Goal: Communication & Community: Connect with others

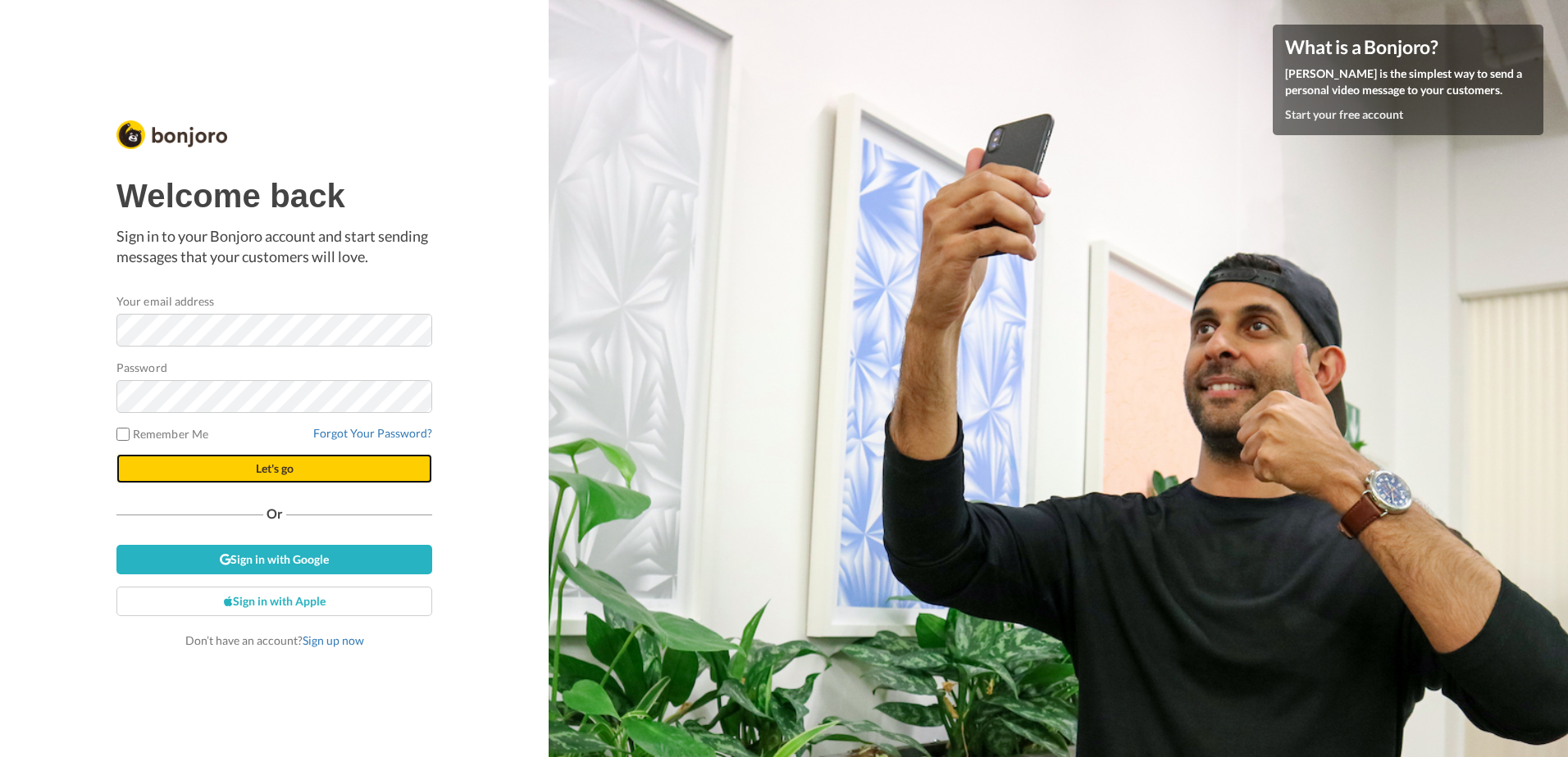
click at [234, 460] on button "Let's go" at bounding box center [274, 468] width 316 height 29
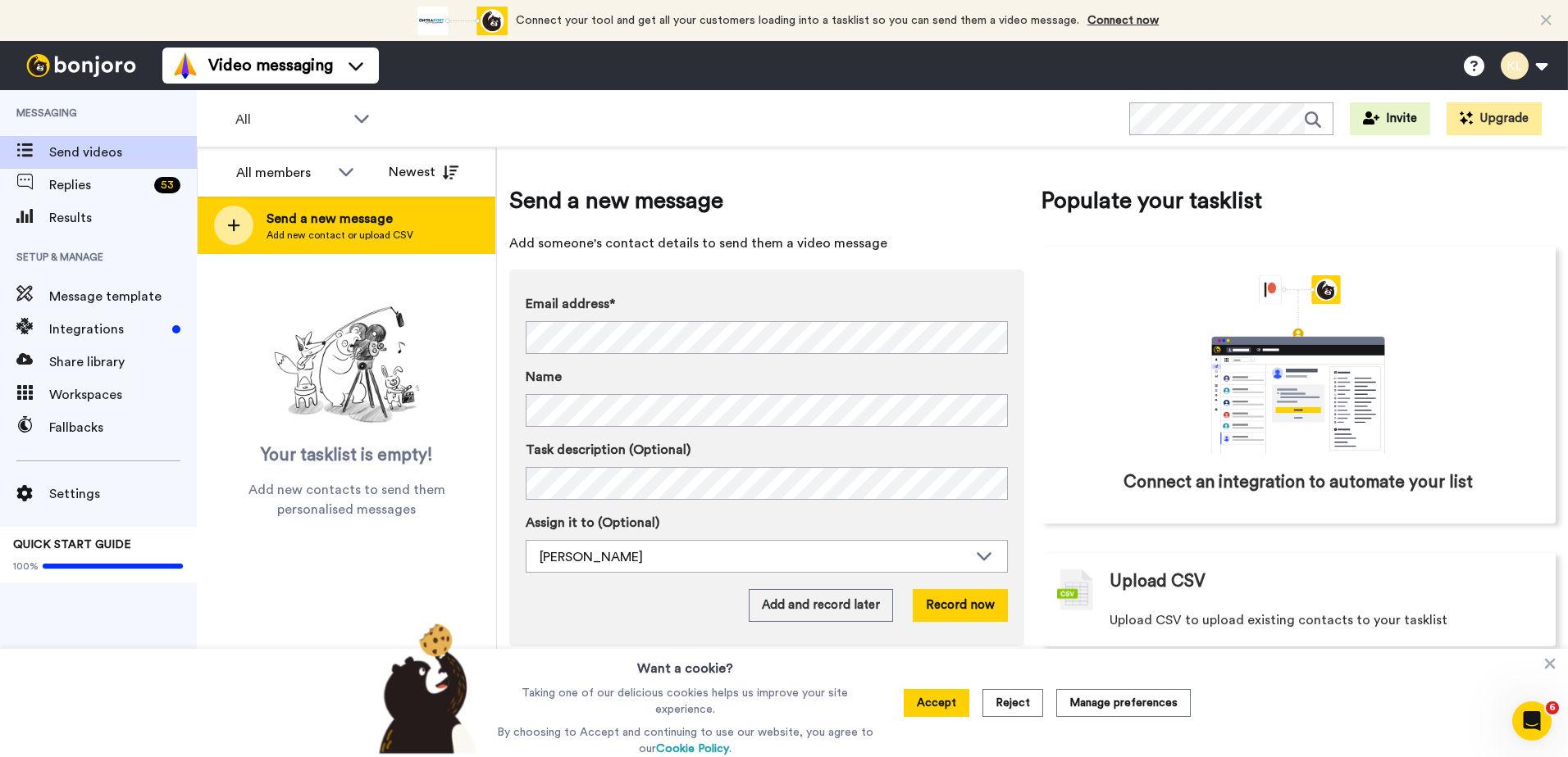
click at [339, 214] on span "Send a new message" at bounding box center [341, 219] width 147 height 20
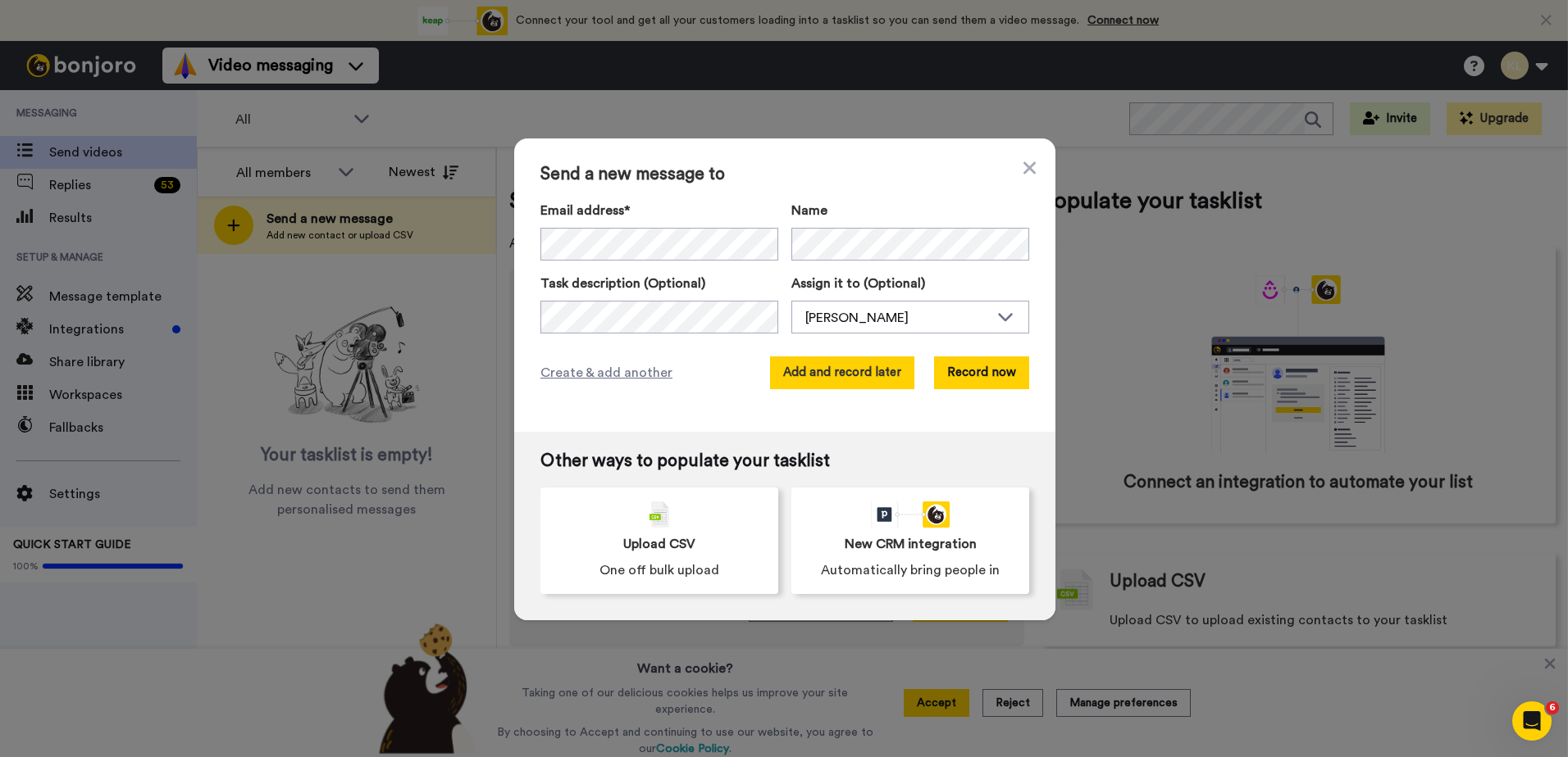
click at [837, 373] on button "Add and record later" at bounding box center [842, 372] width 145 height 33
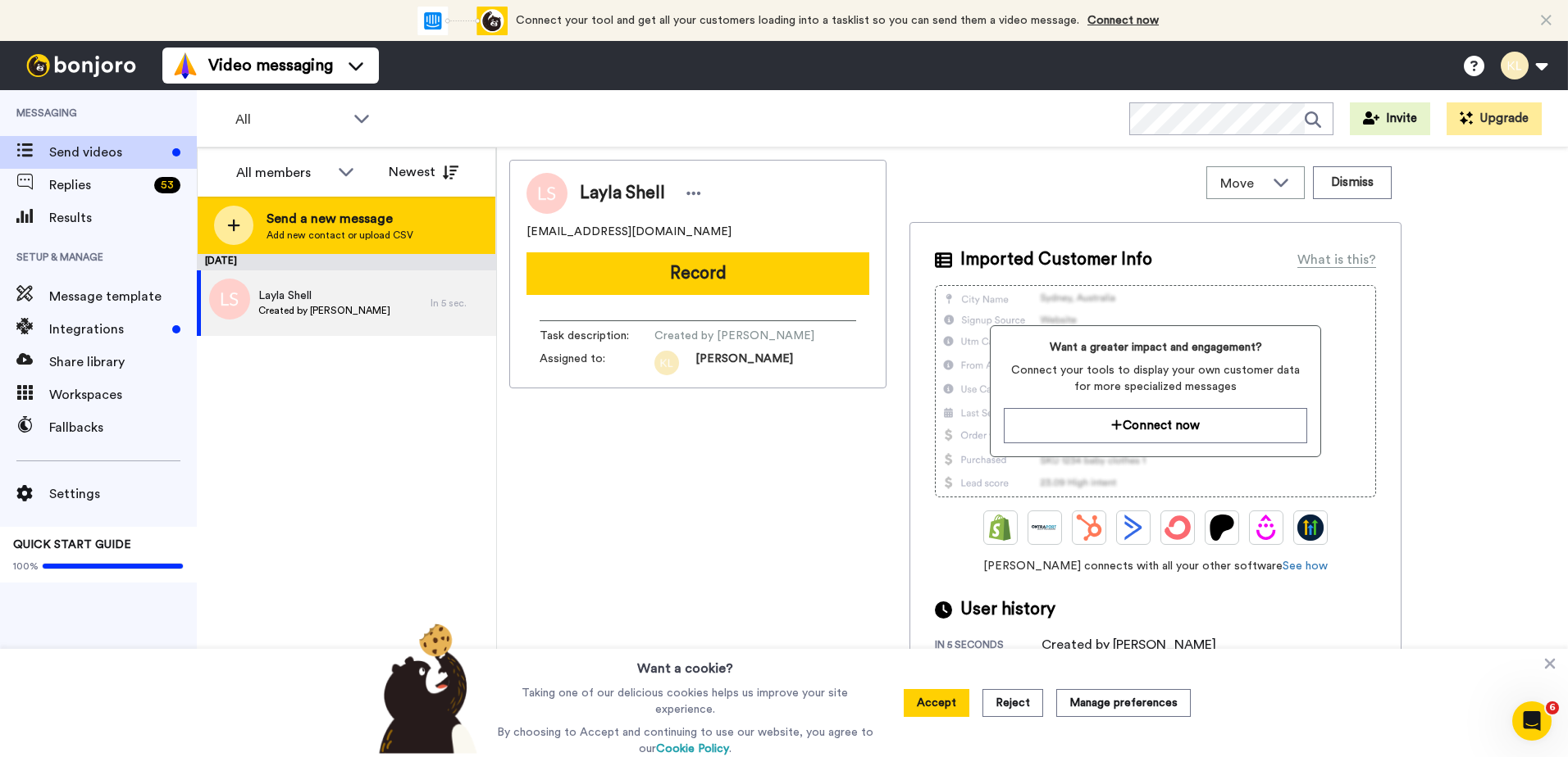
click at [389, 229] on span "Add new contact or upload CSV" at bounding box center [341, 235] width 147 height 13
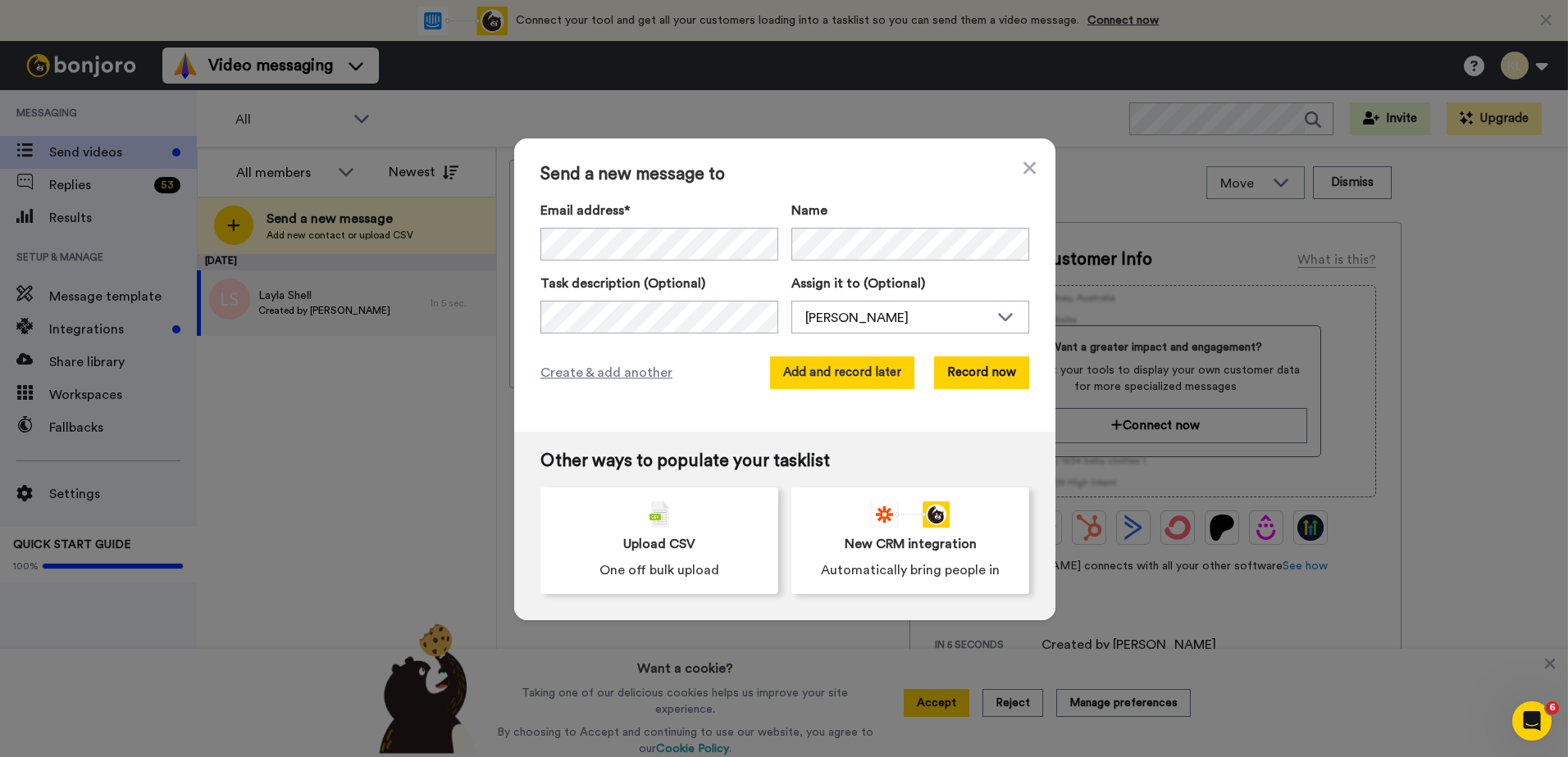
click at [795, 375] on button "Add and record later" at bounding box center [842, 372] width 145 height 33
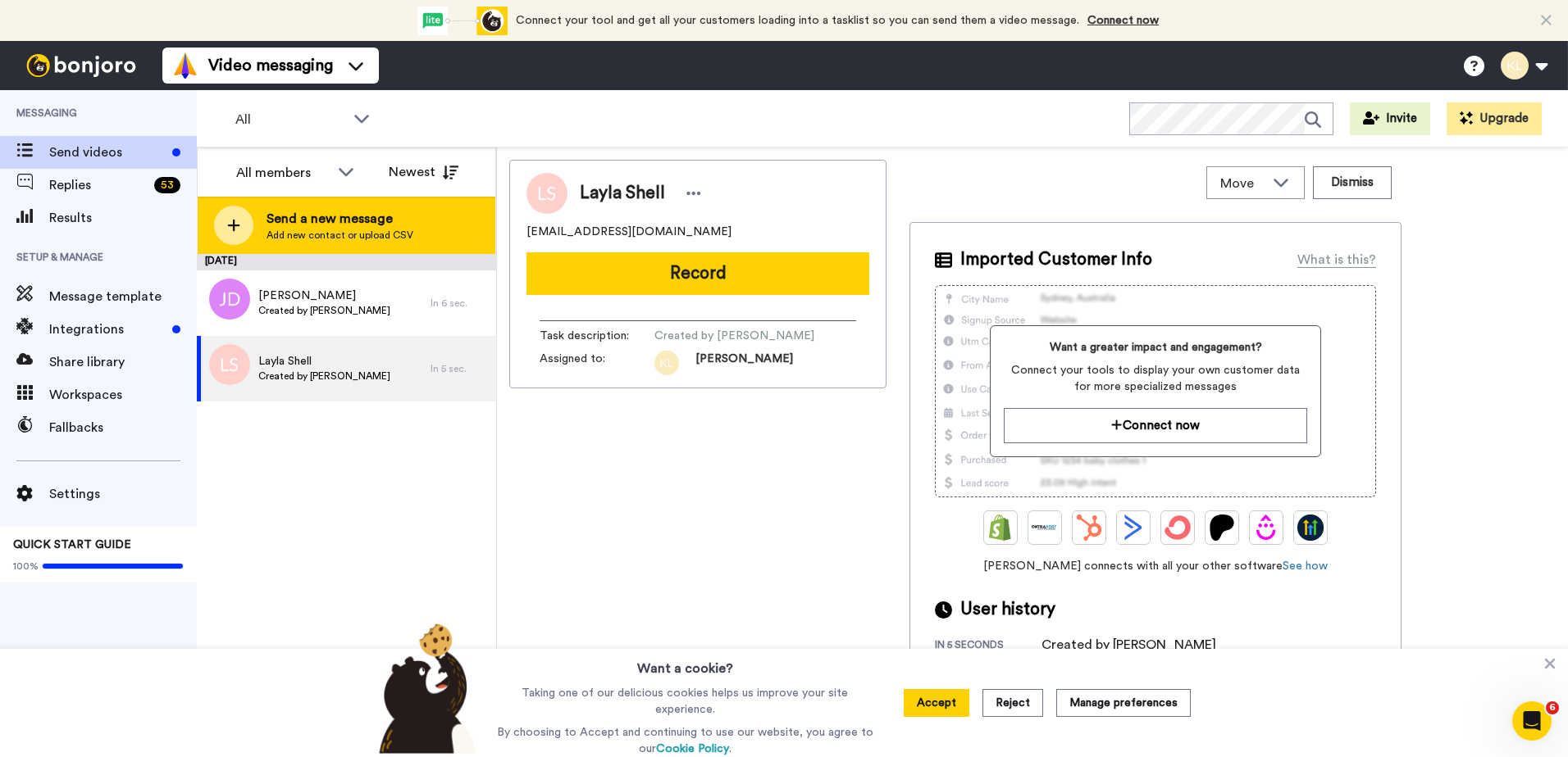
click at [364, 218] on span "Send a new message" at bounding box center [341, 219] width 147 height 20
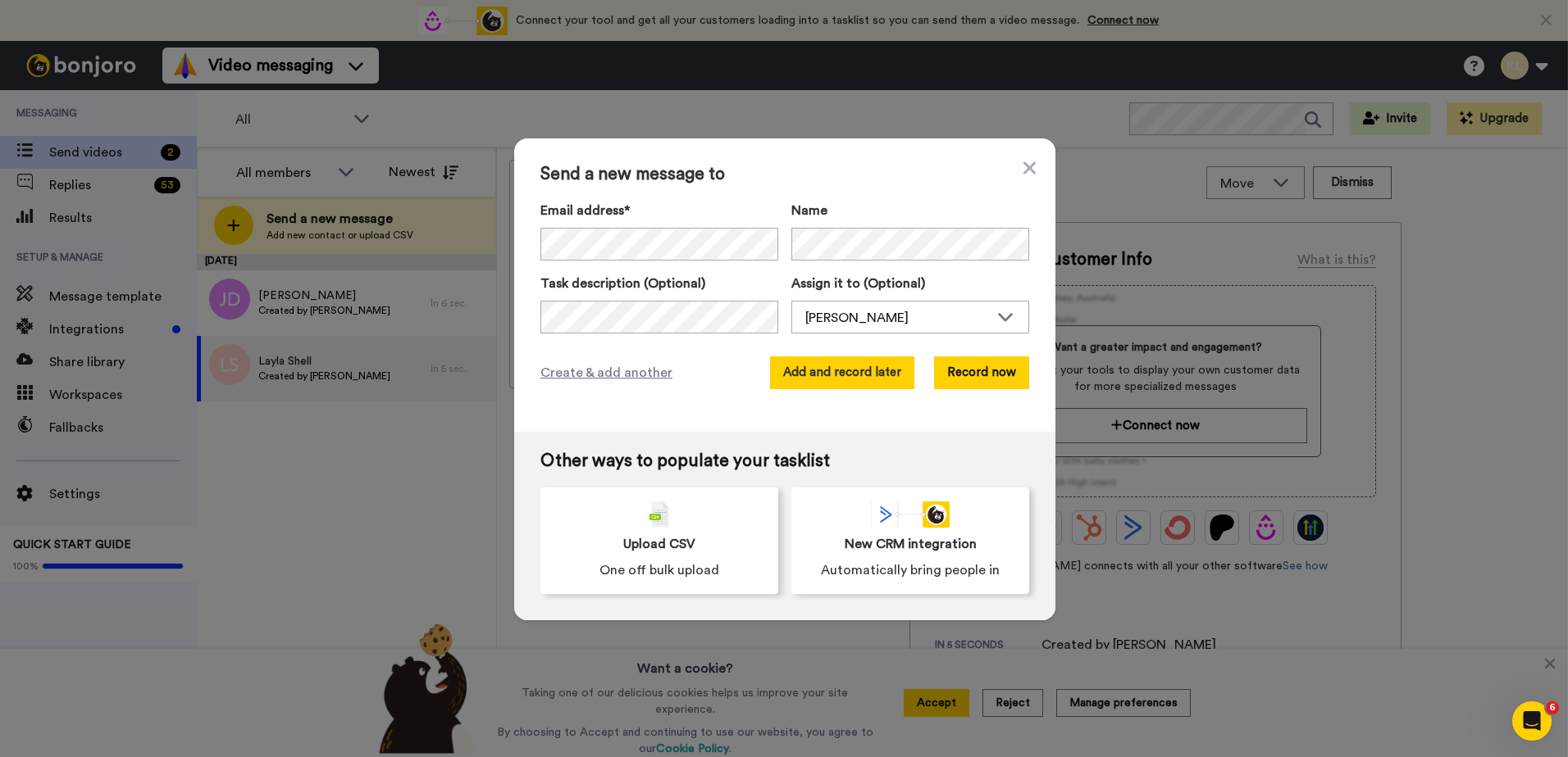
click at [798, 375] on button "Add and record later" at bounding box center [842, 372] width 145 height 33
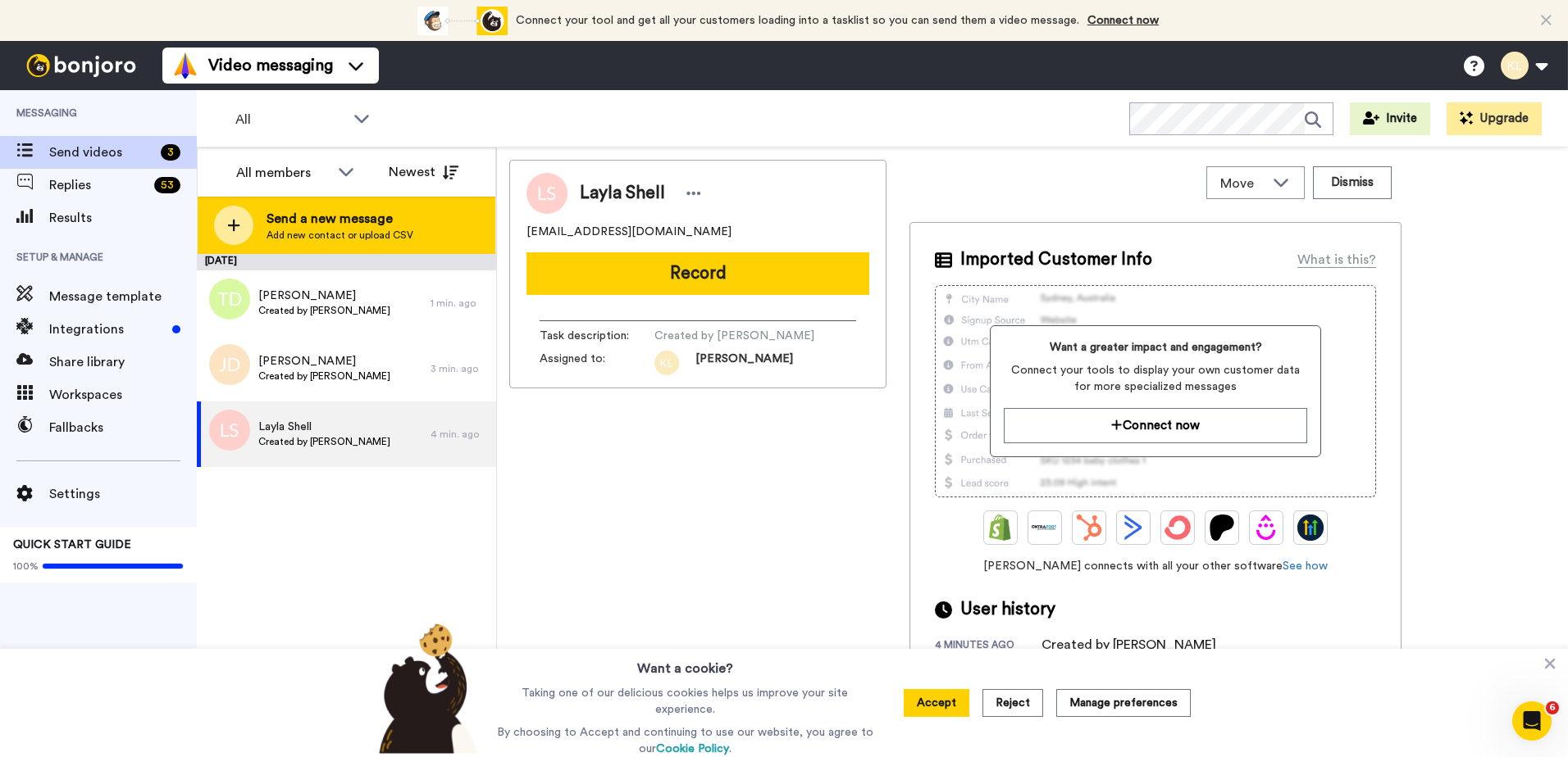
click at [269, 212] on span "Send a new message" at bounding box center [341, 219] width 147 height 20
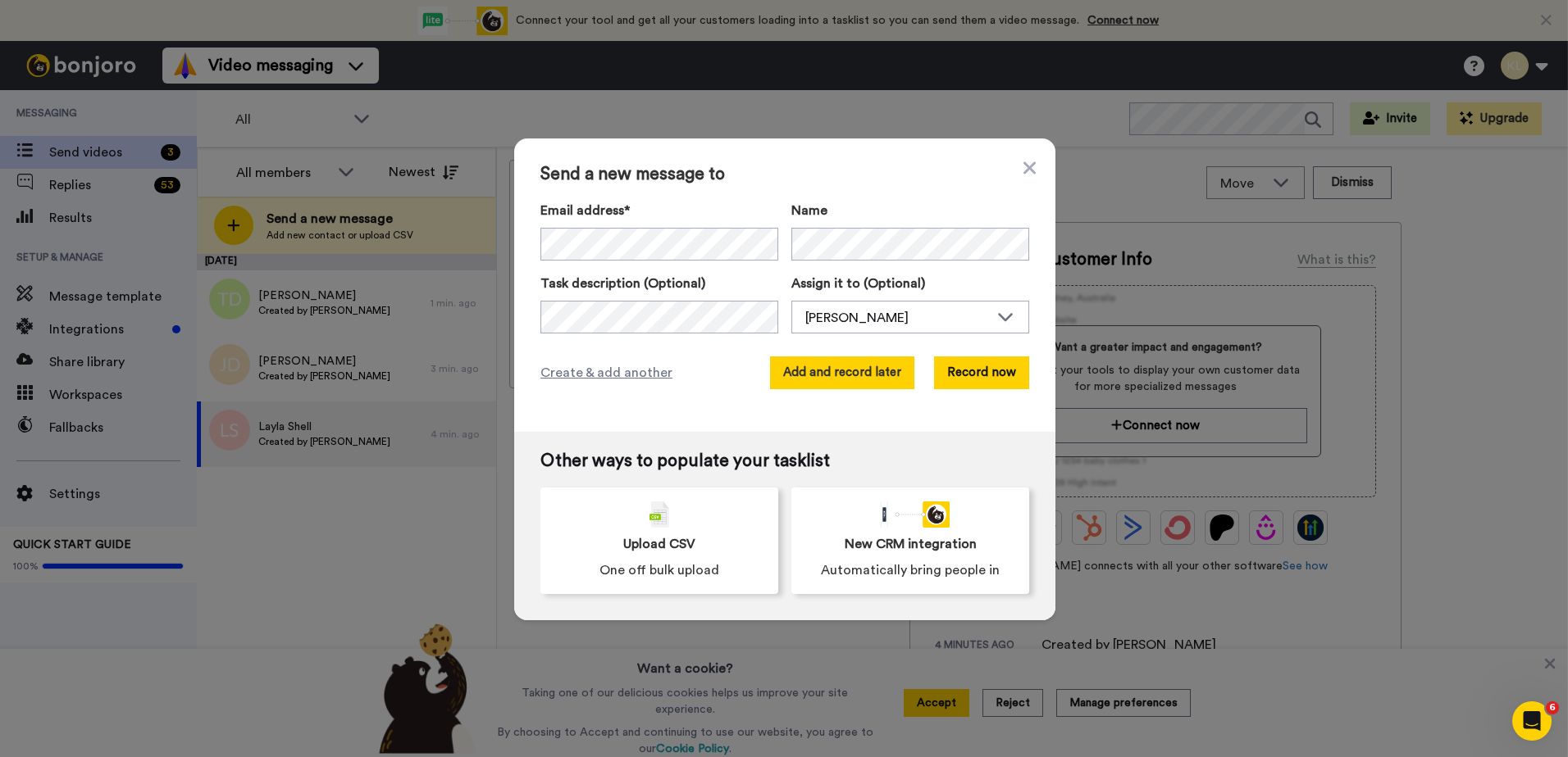
click at [843, 376] on button "Add and record later" at bounding box center [842, 372] width 145 height 33
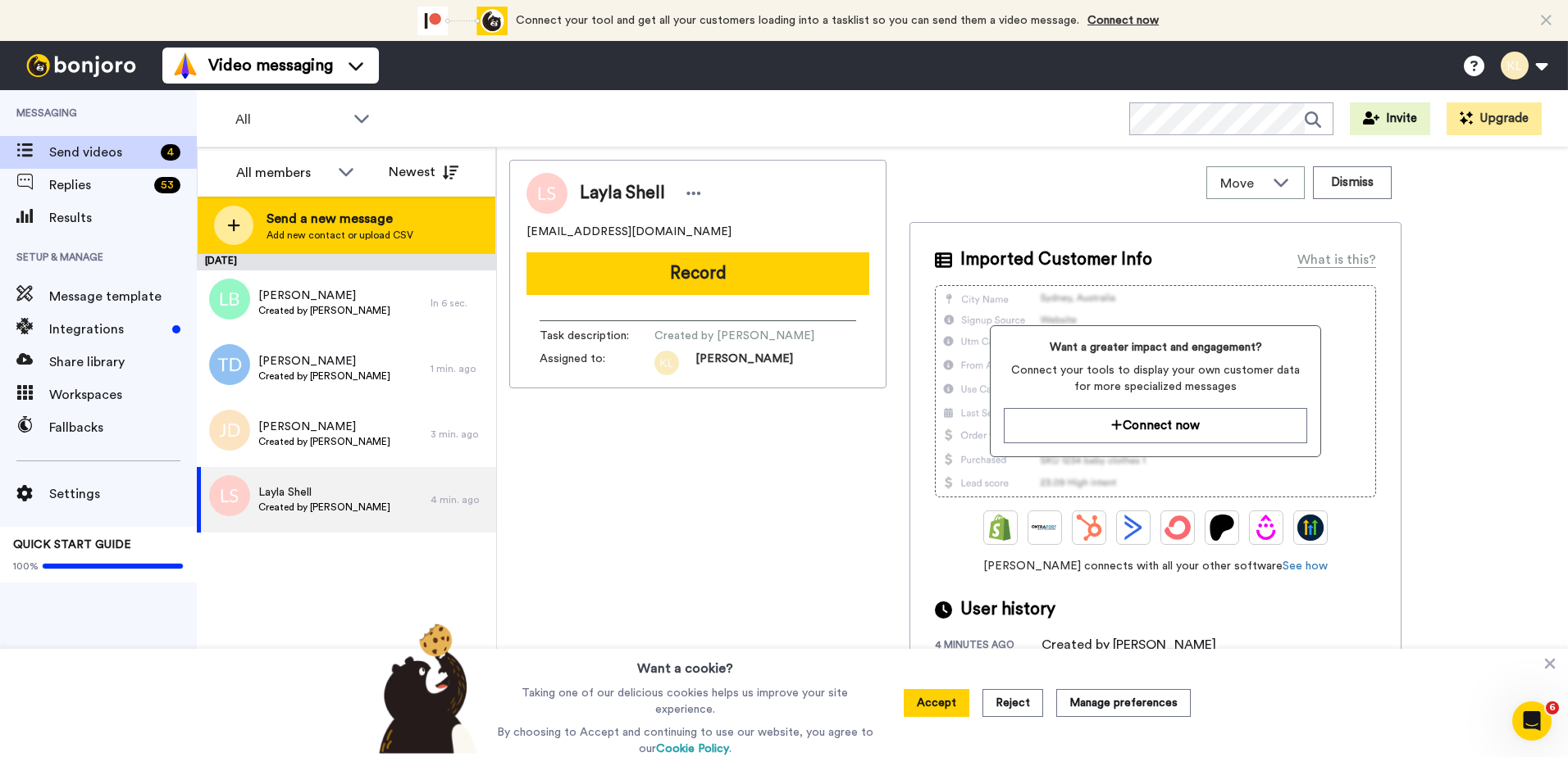
click at [374, 204] on div "Send a new message Add new contact or upload CSV" at bounding box center [347, 225] width 298 height 58
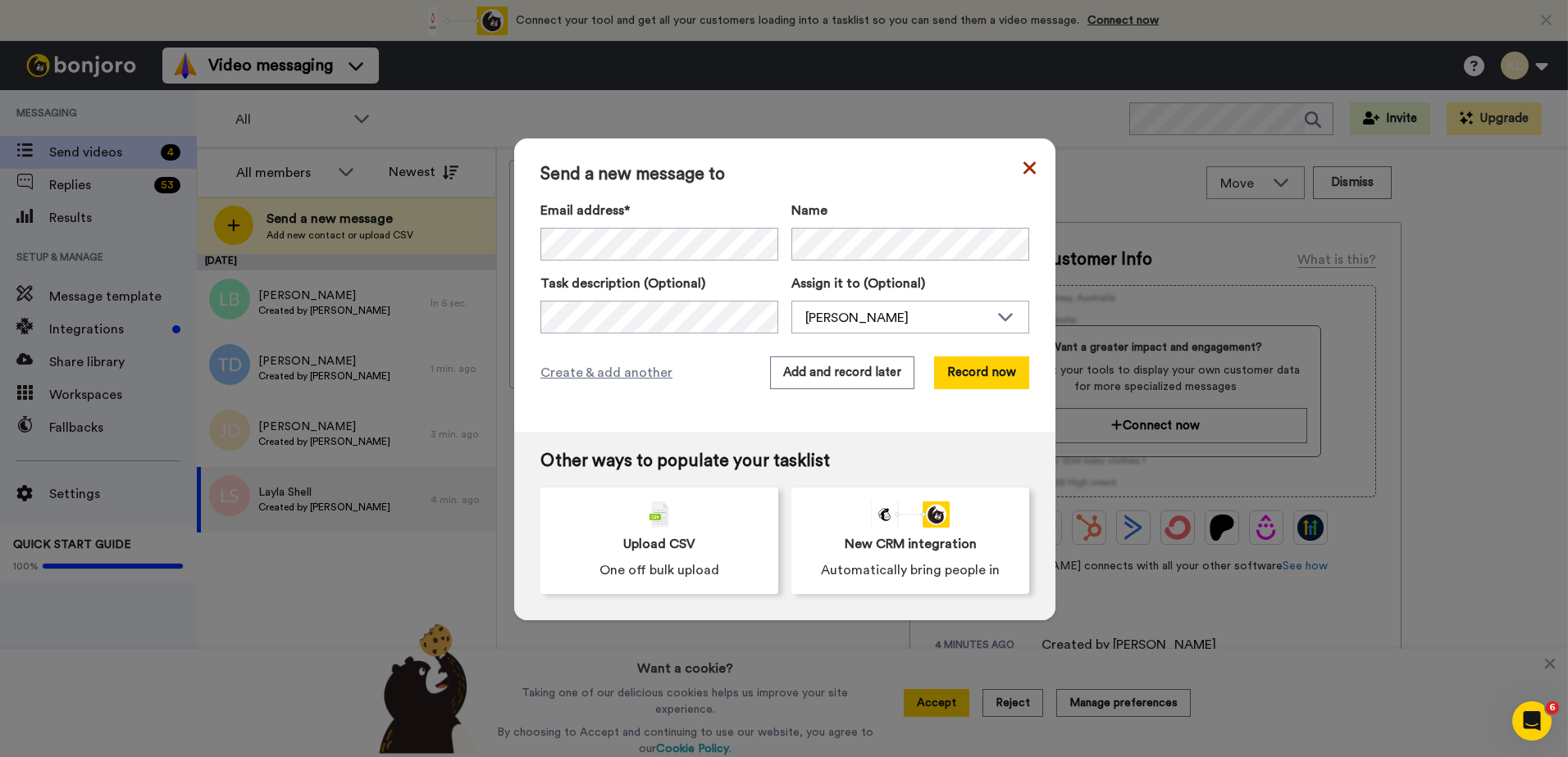
click at [1028, 169] on icon at bounding box center [1030, 168] width 12 height 20
